Goal: Task Accomplishment & Management: Use online tool/utility

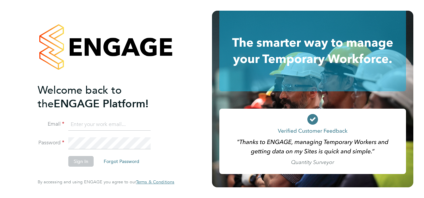
type input "emma.haines@brightonandhovealbion.com"
click at [76, 162] on button "Sign In" at bounding box center [80, 161] width 25 height 11
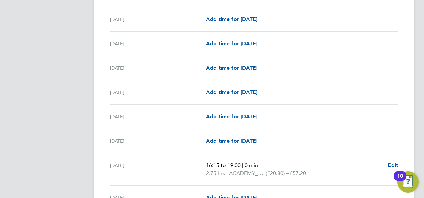
scroll to position [849, 0]
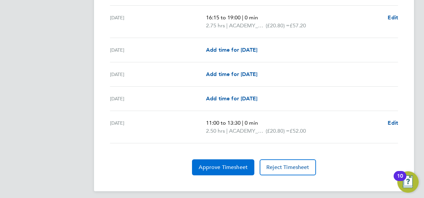
click at [218, 168] on button "Approve Timesheet" at bounding box center [223, 168] width 62 height 16
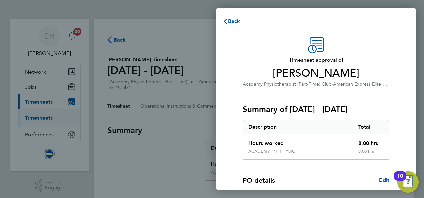
scroll to position [102, 0]
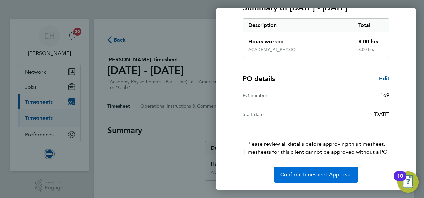
click at [309, 174] on span "Confirm Timesheet Approval" at bounding box center [316, 175] width 71 height 7
